Goal: Contribute content: Add original content to the website for others to see

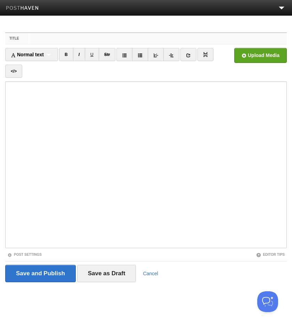
click at [142, 42] on input "Title" at bounding box center [158, 38] width 258 height 11
paste input "my bad traits"
type input "my bad traits"
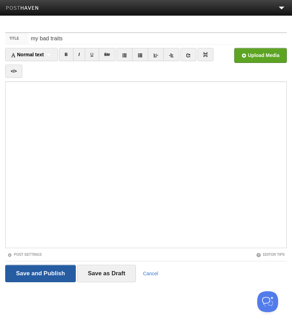
click at [51, 270] on input "Save and Publish" at bounding box center [40, 273] width 71 height 17
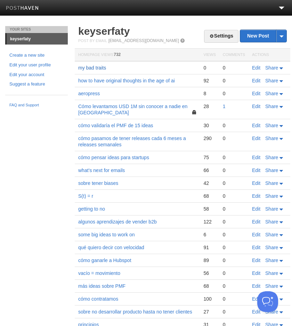
click at [96, 68] on link "my bad traits" at bounding box center [92, 68] width 28 height 6
